Goal: Task Accomplishment & Management: Use online tool/utility

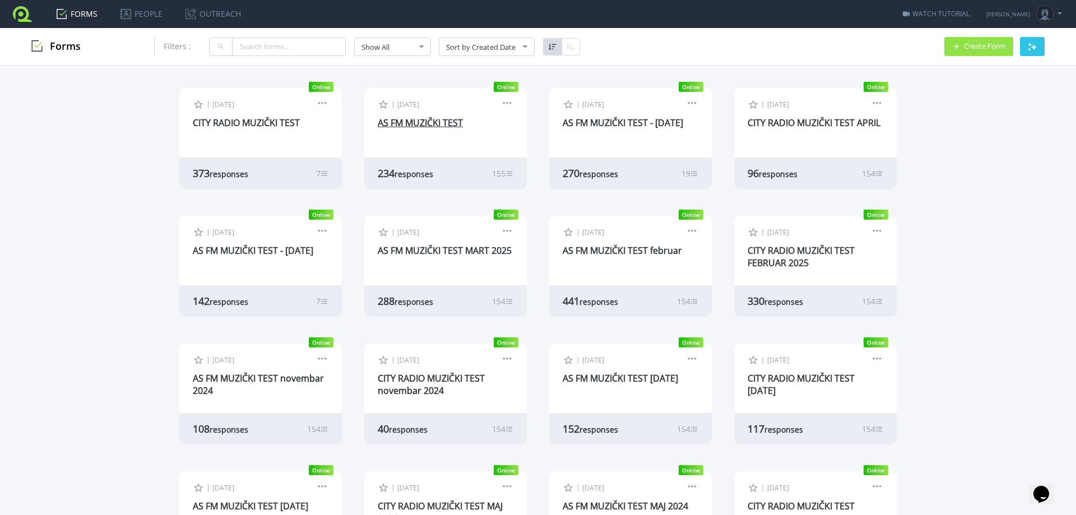
click at [418, 125] on link "AS FM MUZIČKI TEST" at bounding box center [420, 123] width 85 height 12
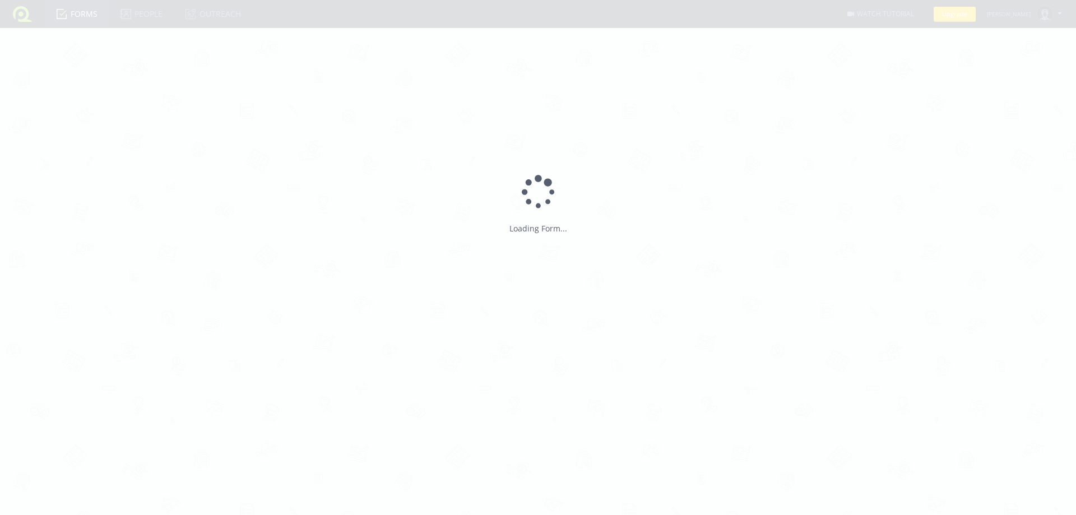
type input "AS FM MUZIČKI TEST"
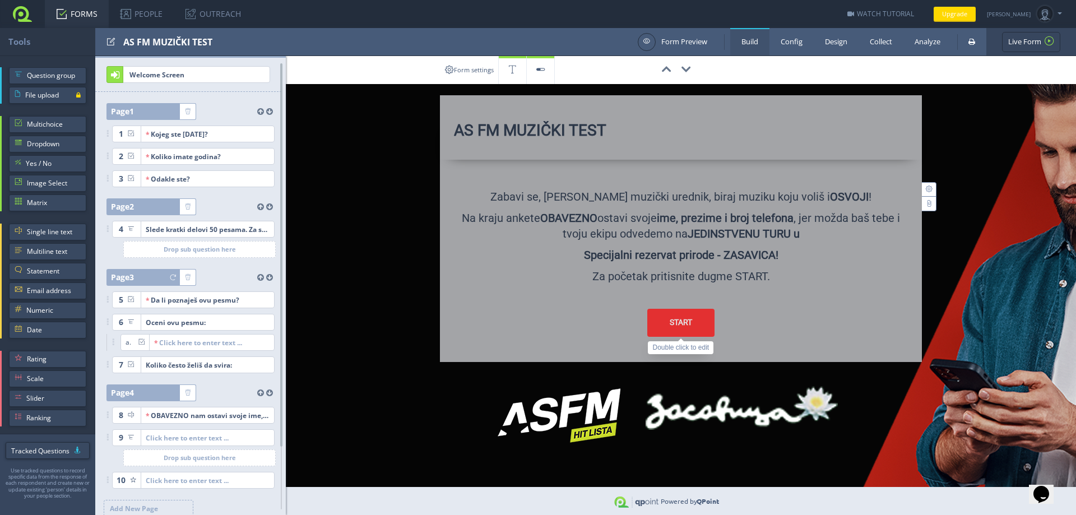
click at [660, 317] on div "START" at bounding box center [680, 323] width 67 height 28
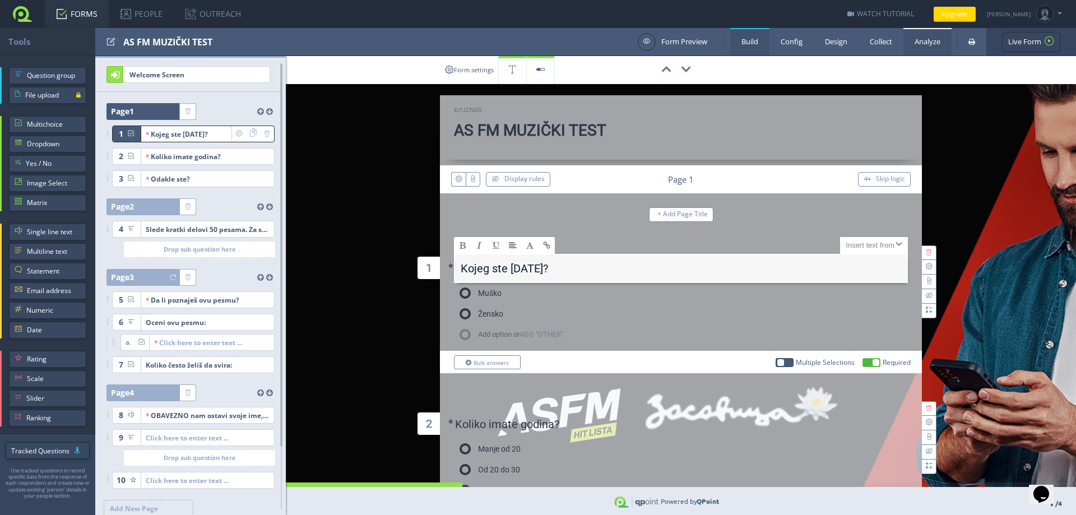
click at [919, 39] on link "Analyze" at bounding box center [927, 41] width 48 height 27
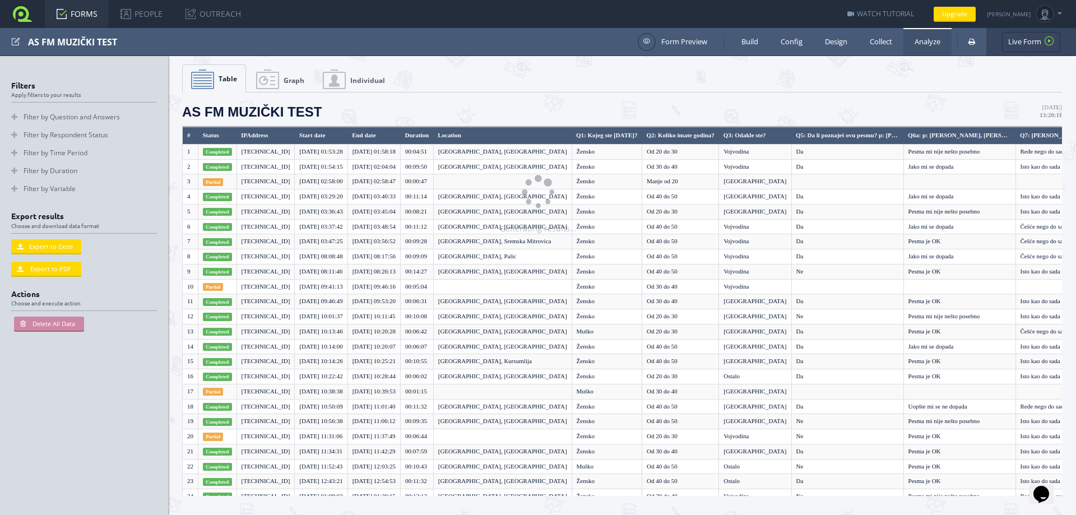
click at [360, 82] on div "Generating results..." at bounding box center [538, 257] width 1076 height 515
click at [335, 78] on div "Generating results..." at bounding box center [538, 257] width 1076 height 515
click at [335, 80] on div "Generating results..." at bounding box center [538, 257] width 1076 height 515
click at [346, 80] on link "Individual" at bounding box center [353, 79] width 79 height 28
type input "1"
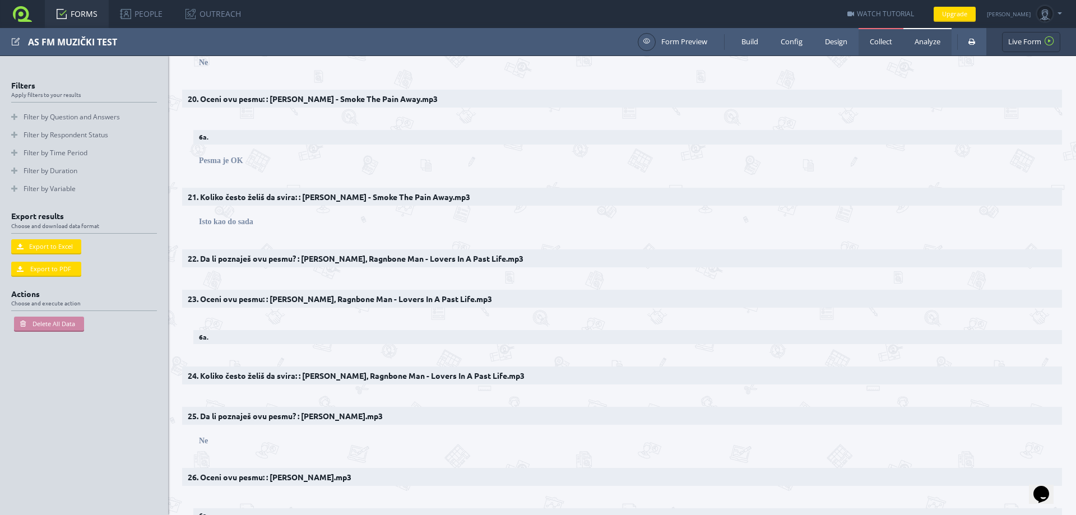
scroll to position [1121, 0]
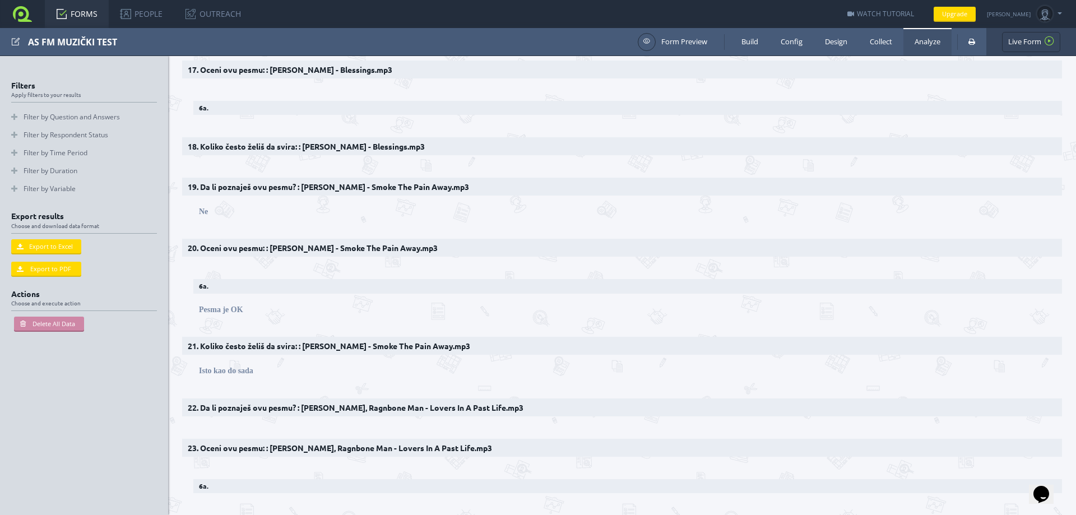
click at [924, 41] on link "Analyze" at bounding box center [927, 41] width 48 height 27
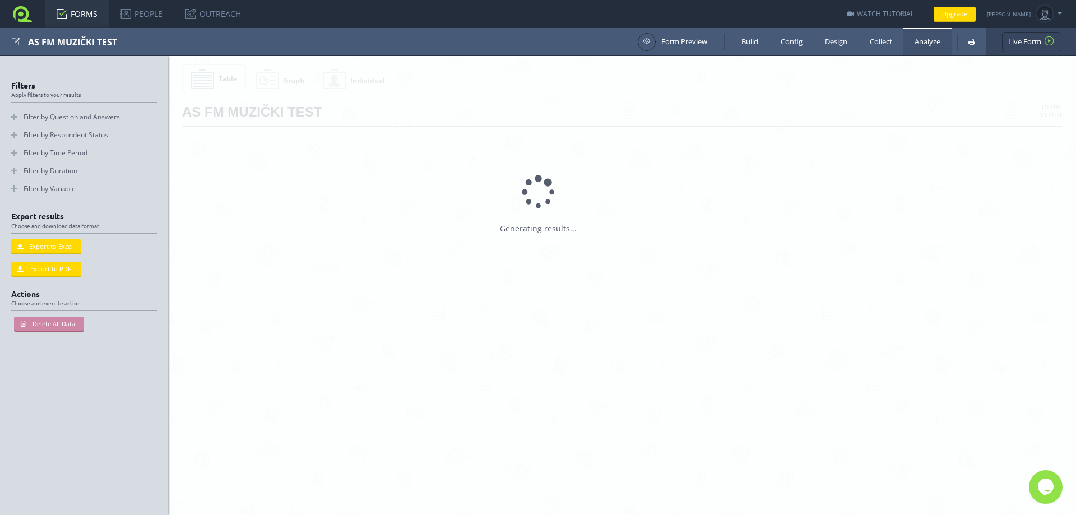
click at [269, 81] on div at bounding box center [538, 257] width 1076 height 515
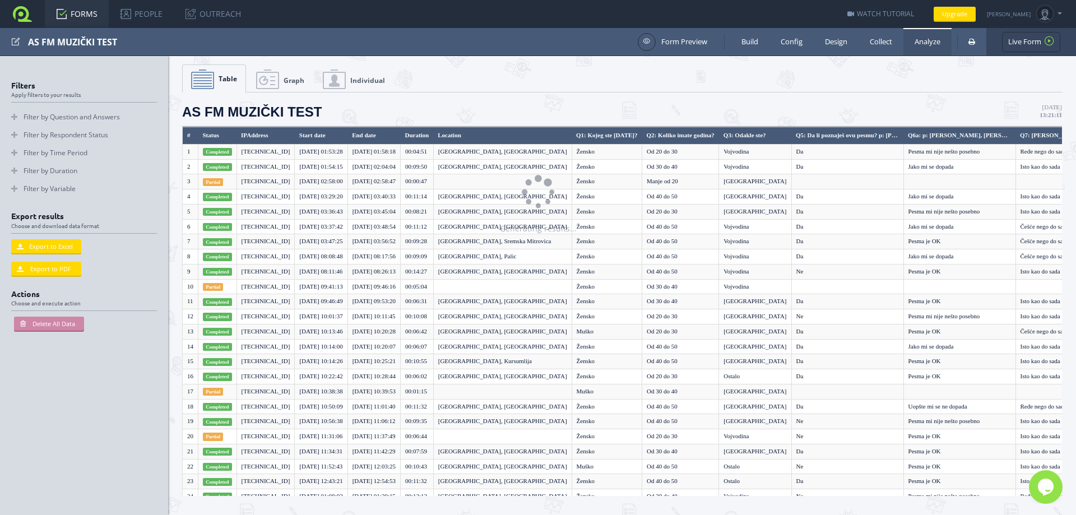
click at [262, 75] on div "Generating results..." at bounding box center [538, 257] width 1076 height 515
click at [267, 83] on div "Generating results..." at bounding box center [538, 257] width 1076 height 515
click at [271, 77] on link "Graph" at bounding box center [280, 79] width 65 height 28
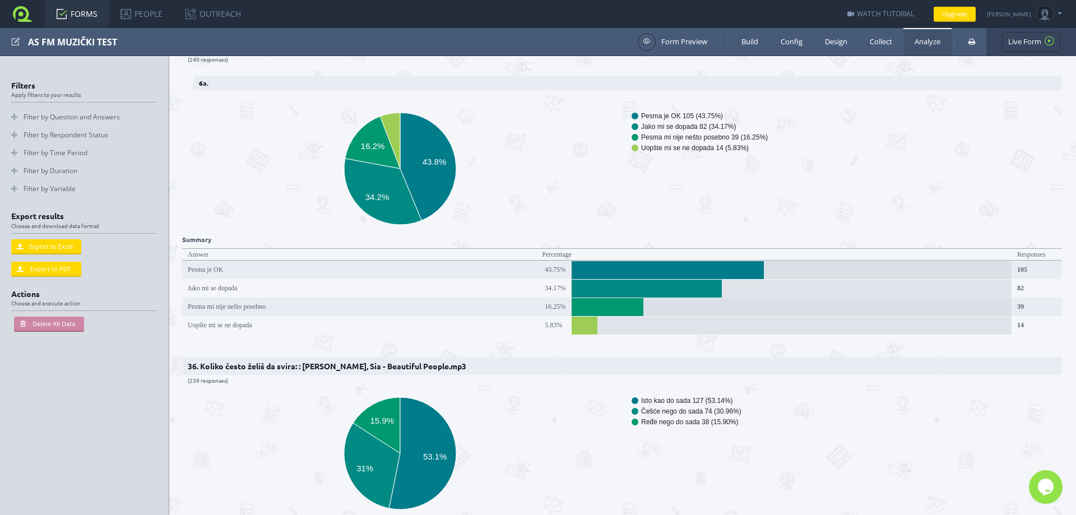
scroll to position [9527, 0]
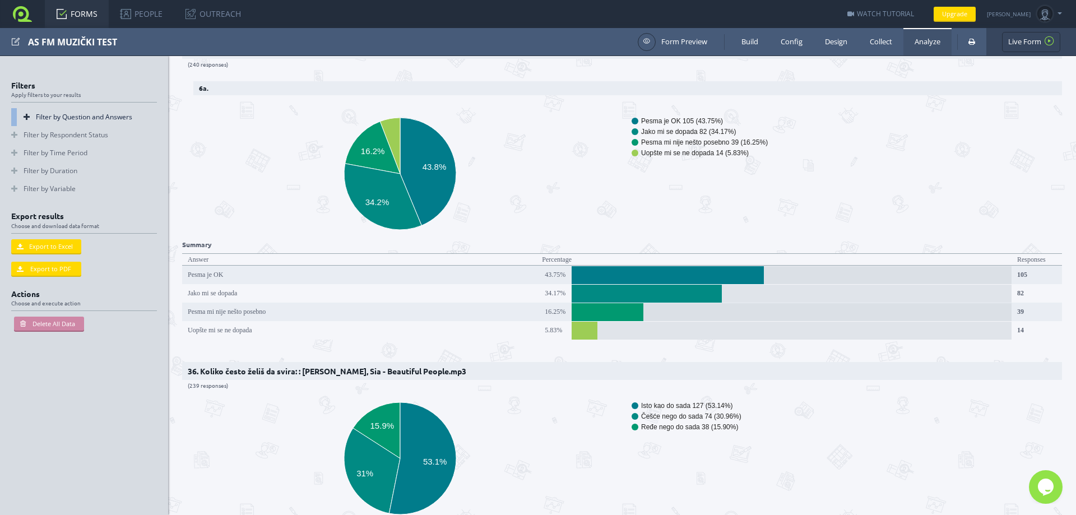
click at [21, 114] on link "Filter by Question and Answers" at bounding box center [84, 117] width 146 height 18
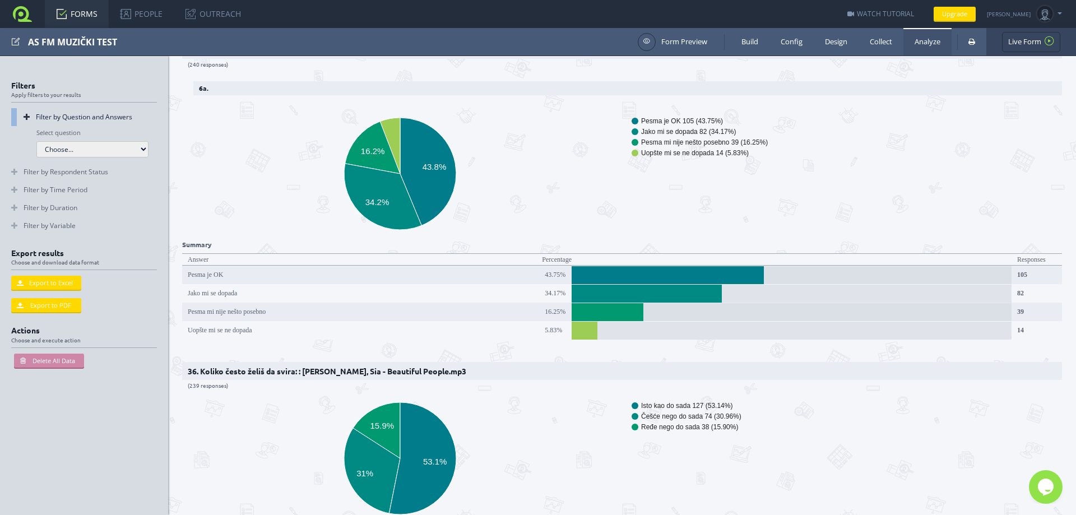
click at [145, 152] on select "Choose... Q1: Kojeg ste [DATE]? Q2: Koliko imate godina? Q3: Odakle ste? Q5: Da…" at bounding box center [92, 149] width 112 height 16
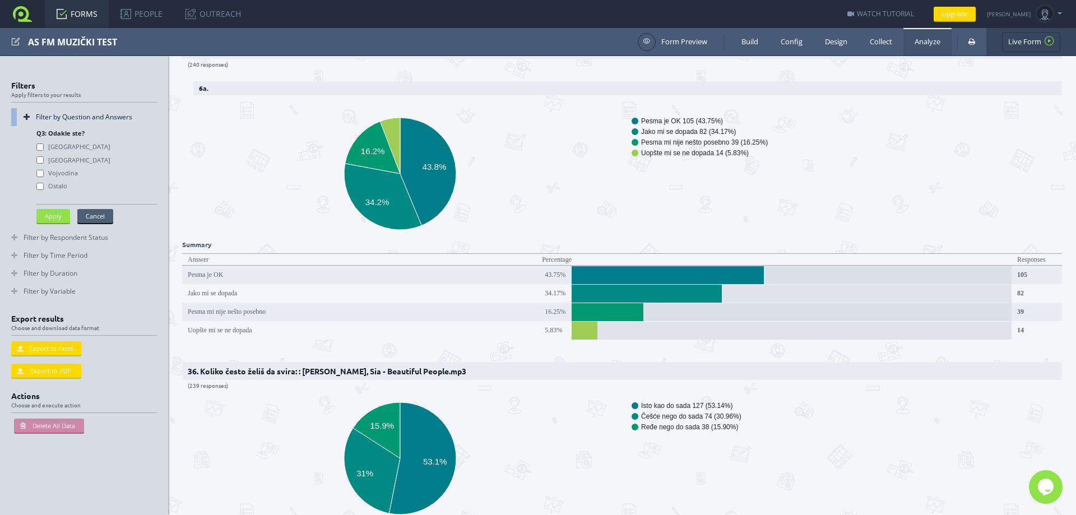
click at [94, 213] on button "Cancel" at bounding box center [95, 216] width 36 height 14
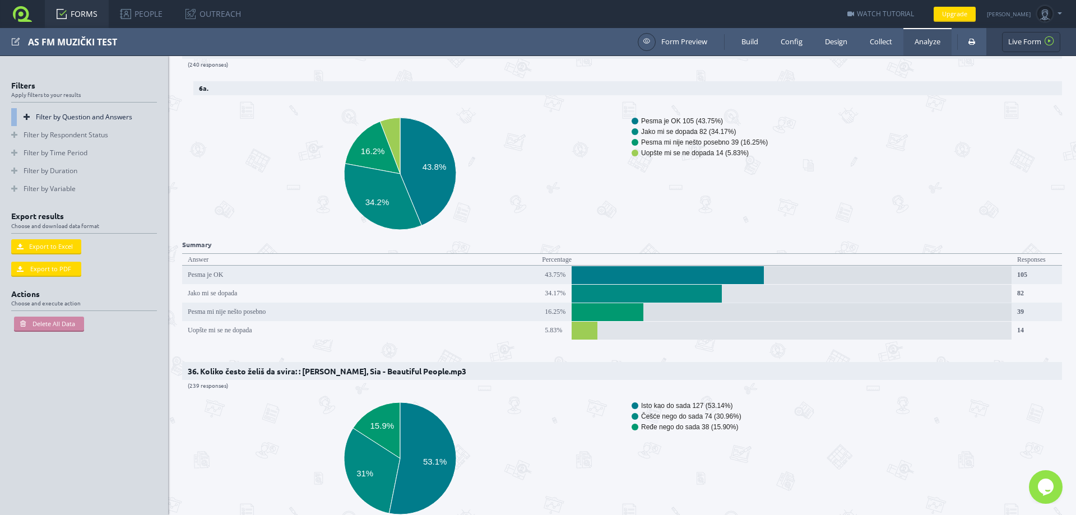
click at [94, 114] on link "Filter by Question and Answers" at bounding box center [84, 117] width 146 height 18
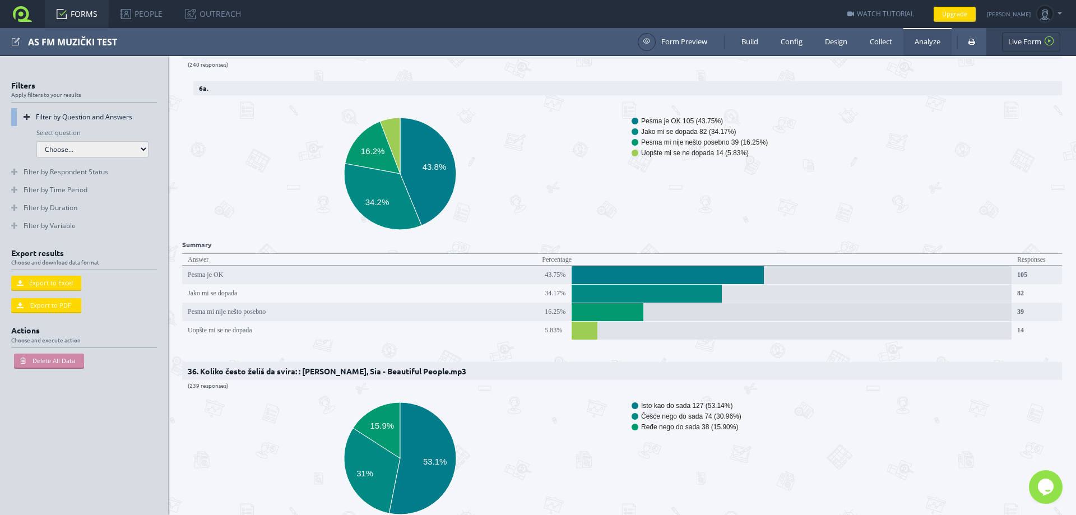
click at [146, 154] on select "Choose... Q1: Kojeg ste [DATE]? Q2: Koliko imate godina? Q3: Odakle ste? Q5: Da…" at bounding box center [92, 149] width 112 height 16
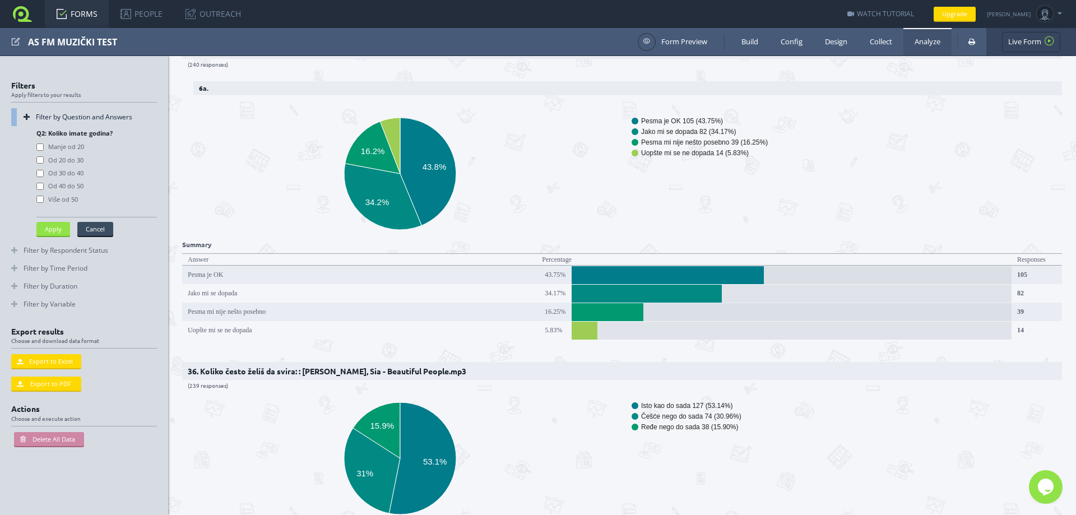
click at [39, 144] on value\= "Manje od 20" at bounding box center [39, 146] width 7 height 7
checkbox value\= "true"
click at [40, 157] on value\= "Od 20 do 30" at bounding box center [39, 159] width 7 height 7
checkbox value\= "true"
click at [61, 231] on button "Apply" at bounding box center [53, 229] width 34 height 14
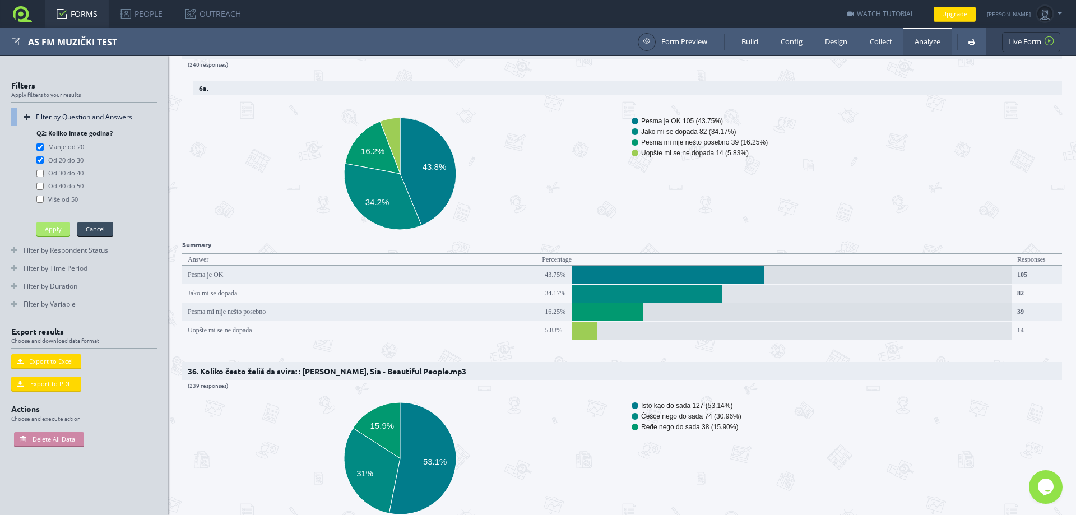
select select "-1"
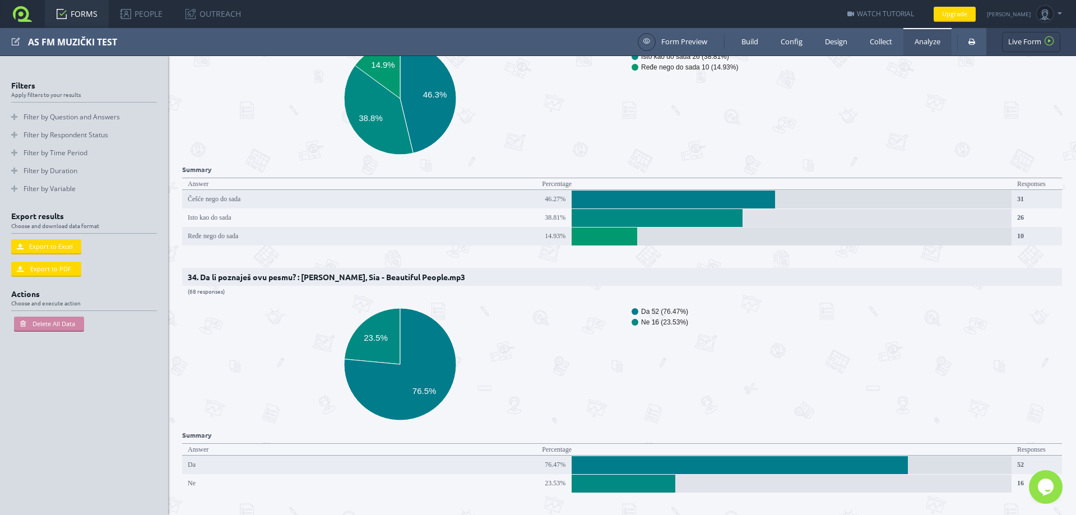
scroll to position [8631, 0]
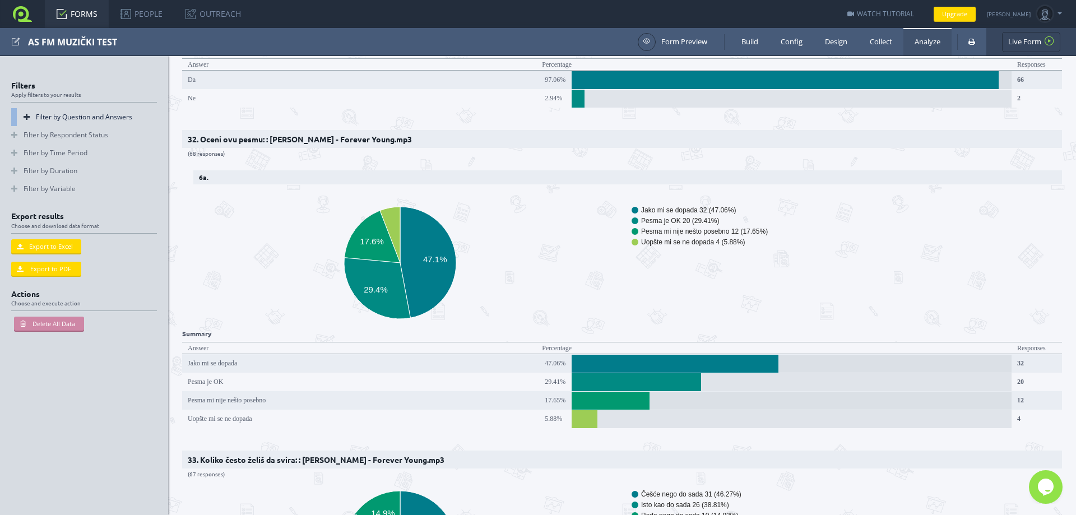
click at [21, 117] on link "Filter by Question and Answers" at bounding box center [84, 117] width 146 height 18
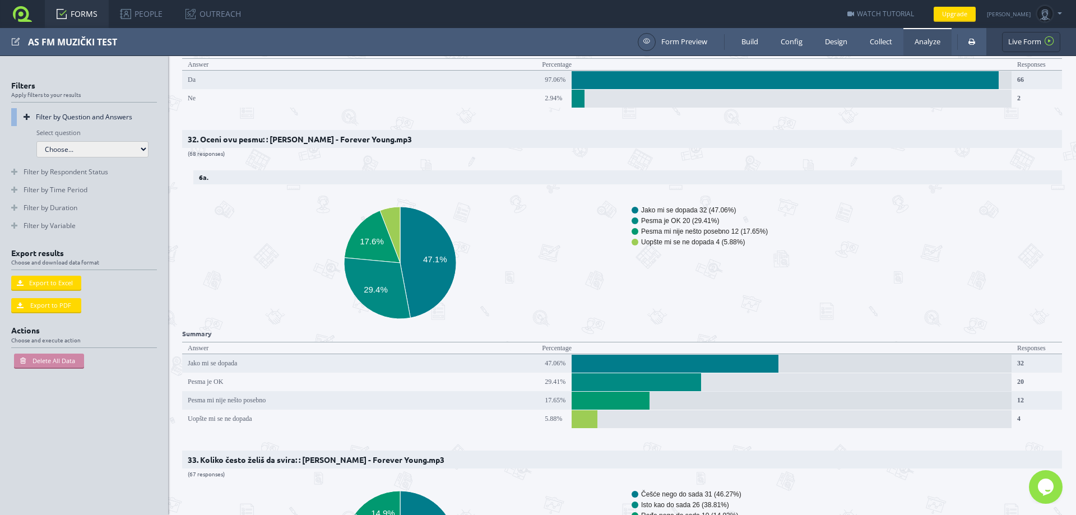
click at [146, 150] on select "Choose... Q1: Kojeg ste [DATE]? Q2: Koliko imate godina? Q3: Odakle ste? Q5: Da…" at bounding box center [92, 149] width 112 height 16
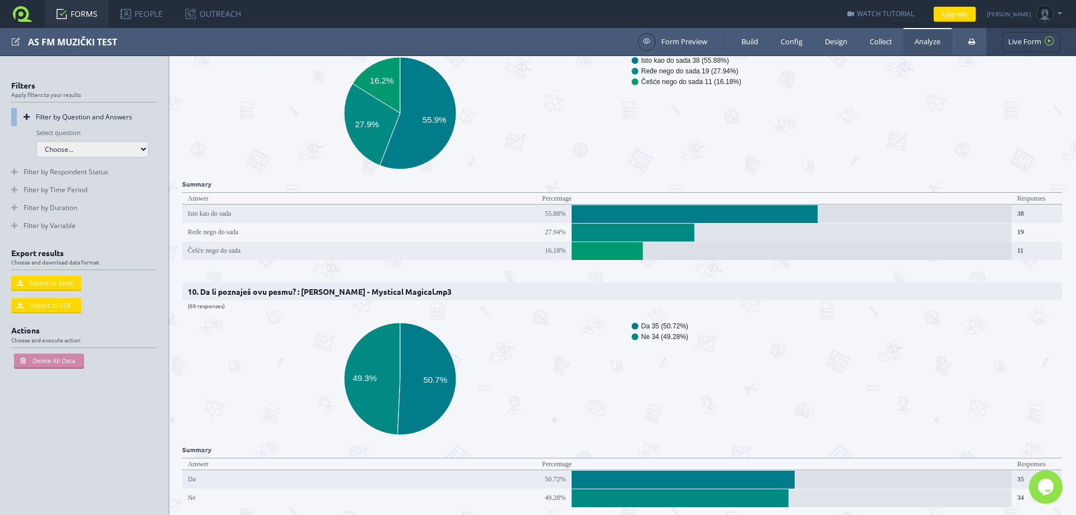
scroll to position [0, 0]
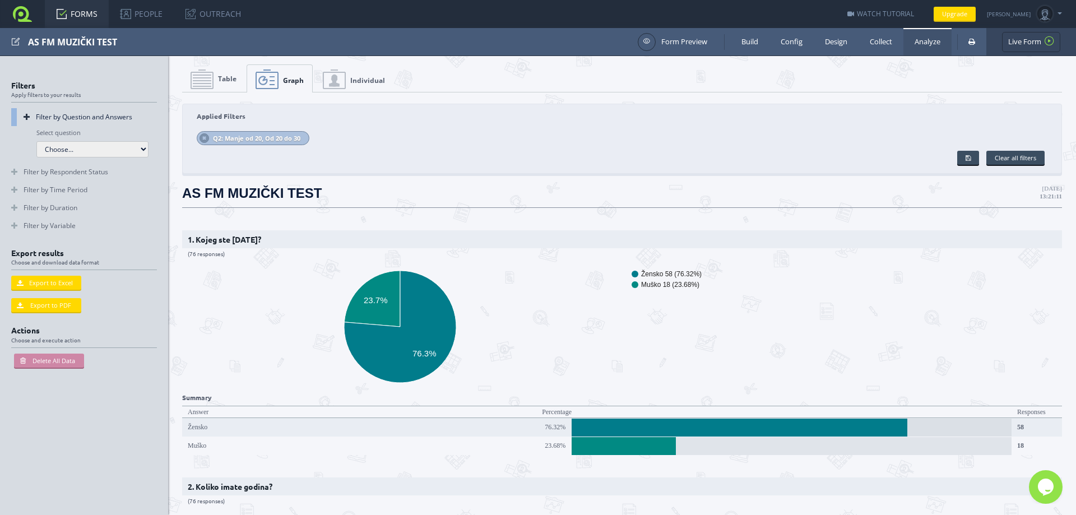
click at [183, 139] on div "Applied Filters Q2: Manje od 20, Od 20 do 30 Clear all filters Apply filters to…" at bounding box center [622, 139] width 880 height 70
click at [201, 136] on link at bounding box center [205, 138] width 10 height 10
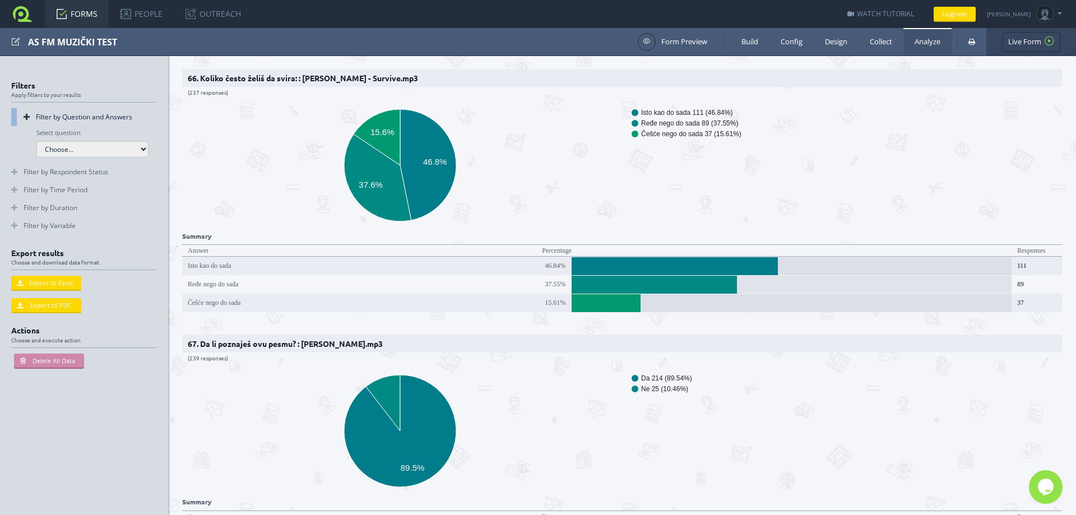
scroll to position [18270, 0]
